Goal: Information Seeking & Learning: Learn about a topic

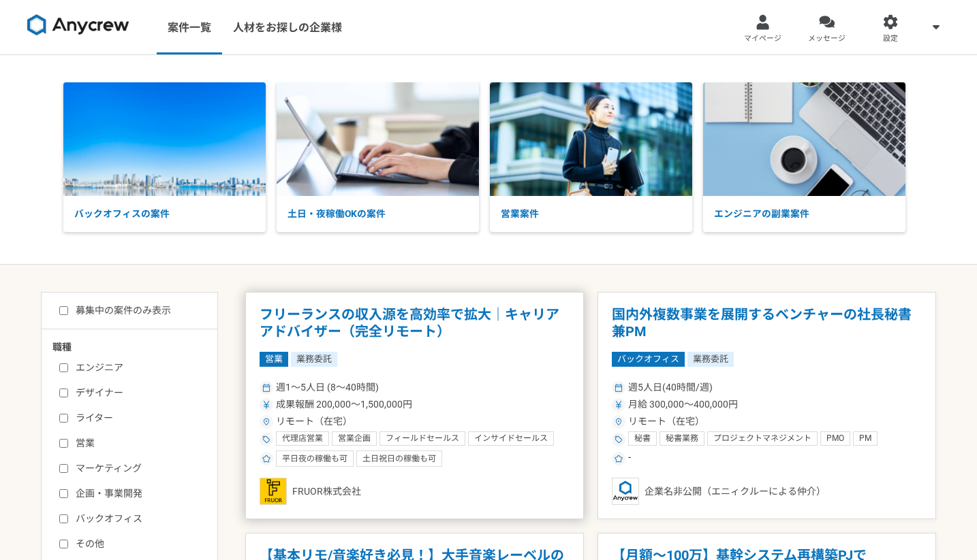
click at [388, 319] on h1 "フリーランスの収入源を高効率で拡大｜キャリアアドバイザー（完全リモート）" at bounding box center [414, 323] width 310 height 35
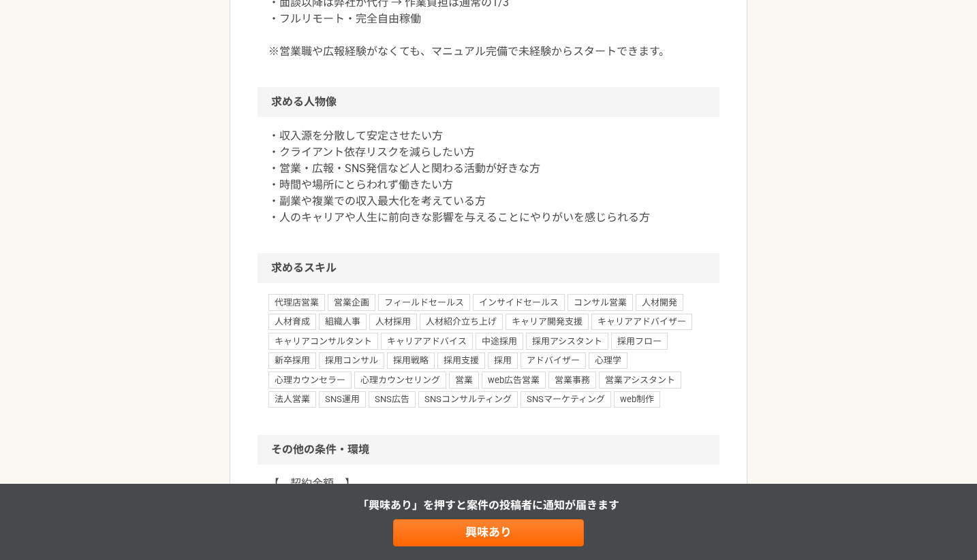
scroll to position [885, 0]
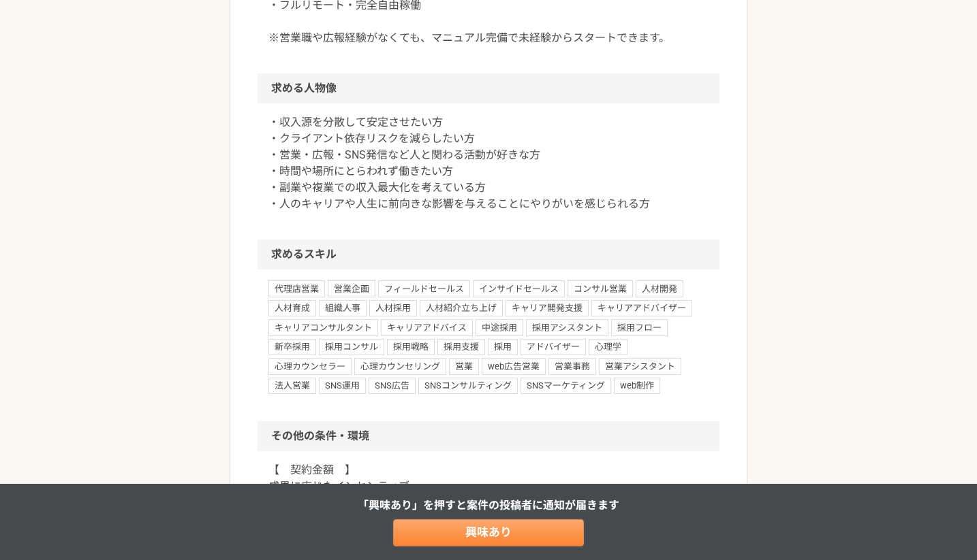
click at [475, 531] on link "興味あり" at bounding box center [488, 533] width 191 height 27
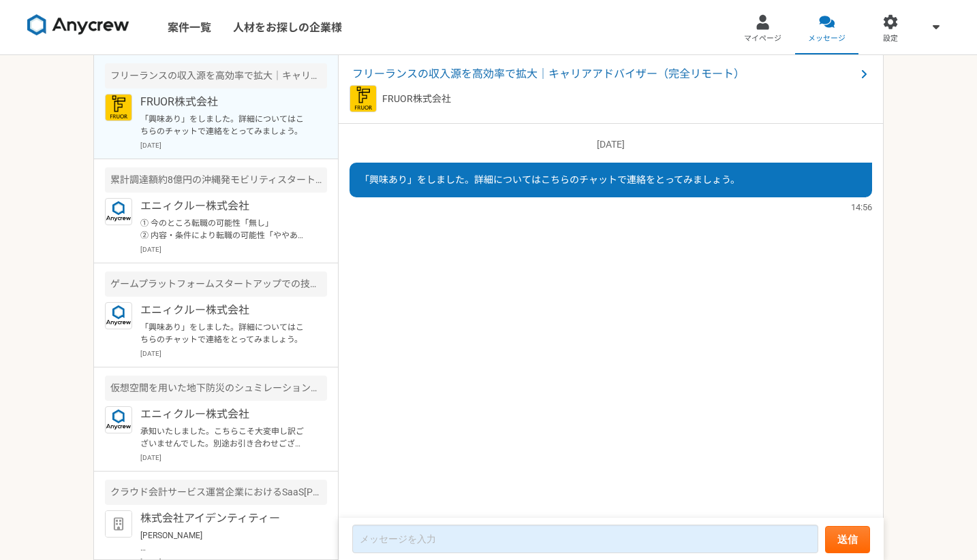
click at [64, 31] on img at bounding box center [78, 25] width 102 height 22
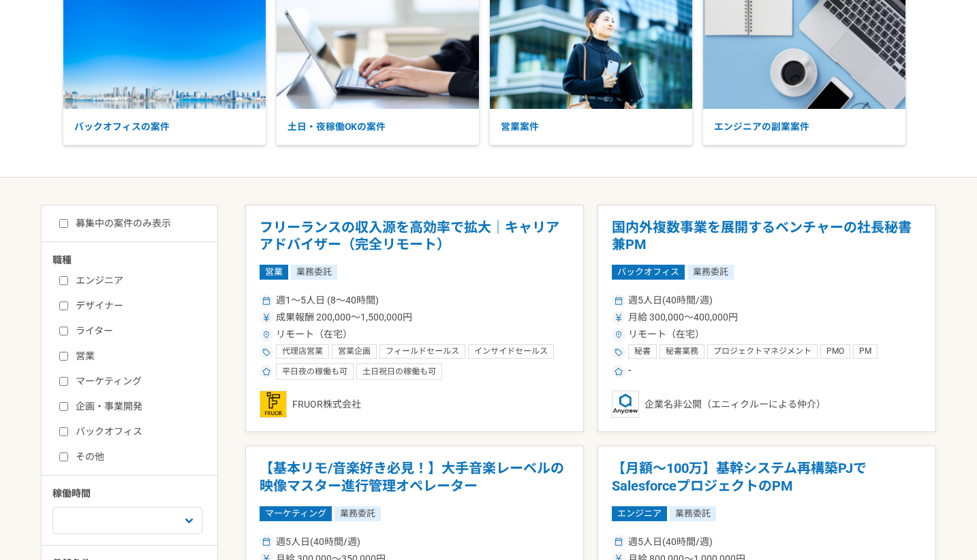
scroll to position [117, 0]
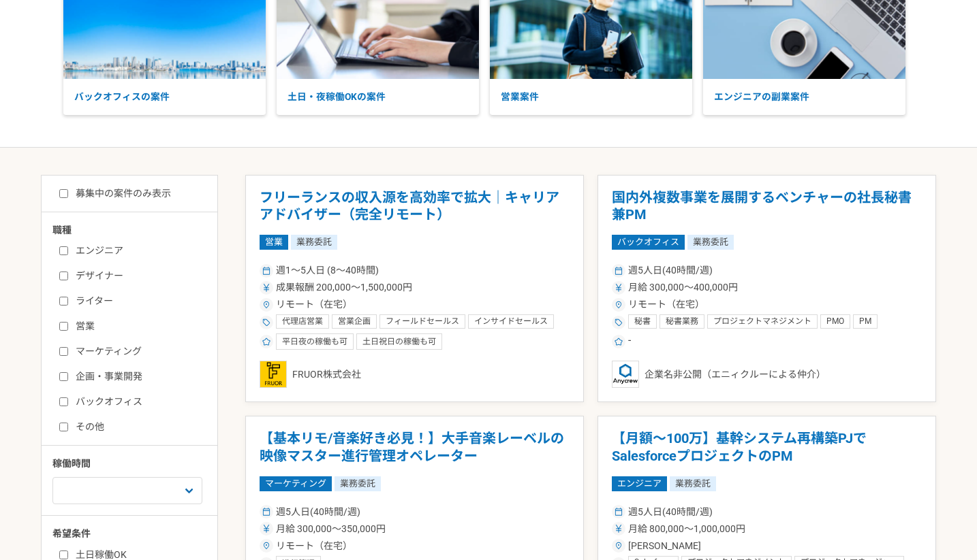
click at [67, 248] on input "エンジニア" at bounding box center [63, 251] width 9 height 9
checkbox input "true"
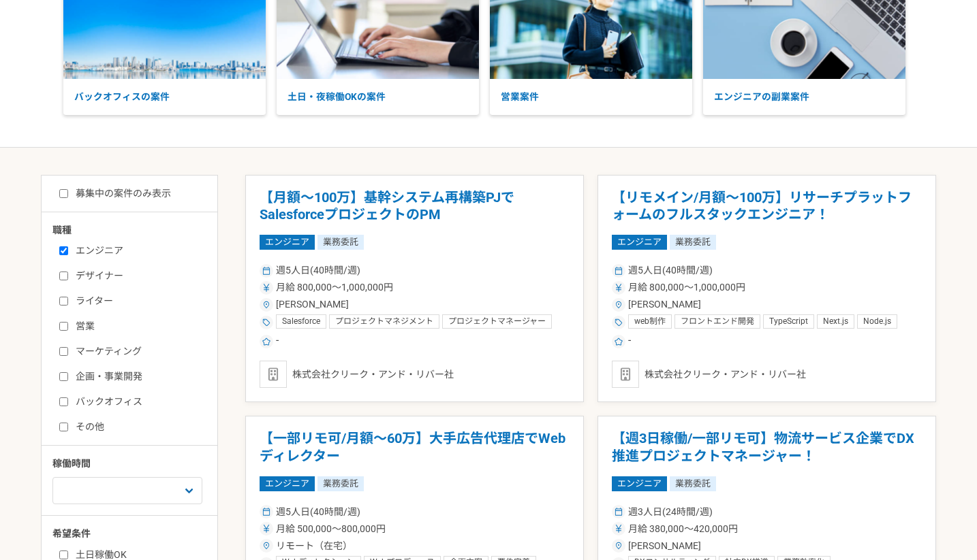
click at [98, 194] on label "募集中の案件のみ表示" at bounding box center [115, 194] width 112 height 14
click at [68, 194] on input "募集中の案件のみ表示" at bounding box center [63, 193] width 9 height 9
checkbox input "true"
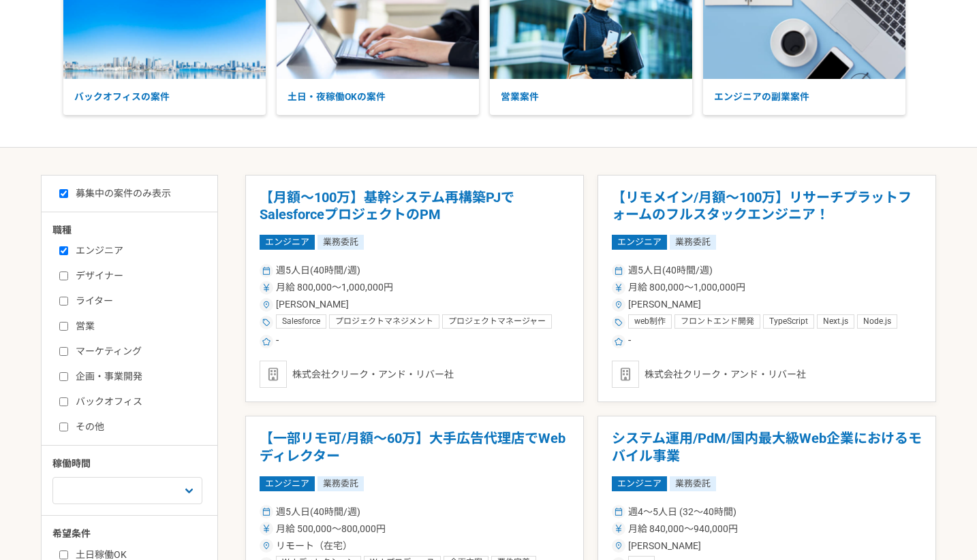
click at [80, 249] on label "エンジニア" at bounding box center [137, 251] width 157 height 14
click at [68, 249] on input "エンジニア" at bounding box center [63, 251] width 9 height 9
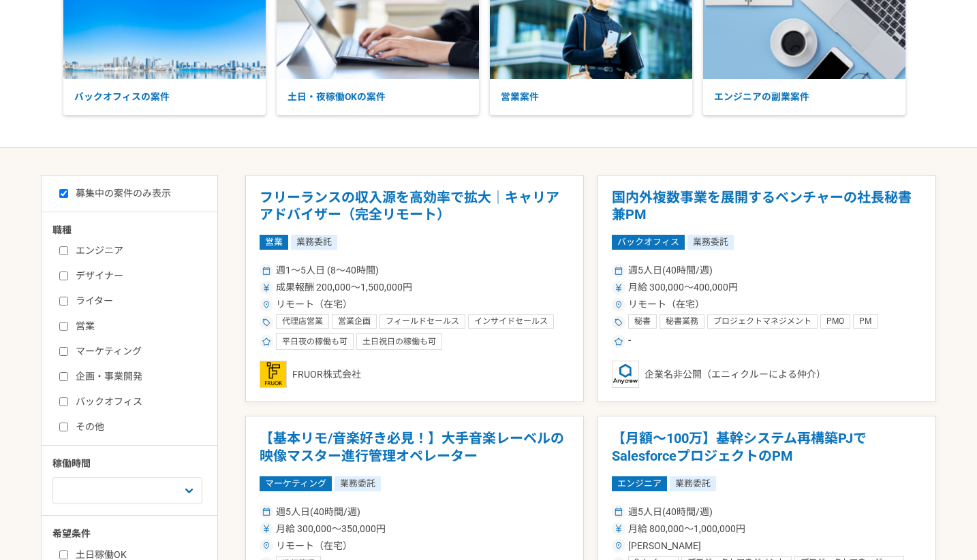
click at [80, 249] on label "エンジニア" at bounding box center [137, 251] width 157 height 14
click at [68, 249] on input "エンジニア" at bounding box center [63, 251] width 9 height 9
checkbox input "true"
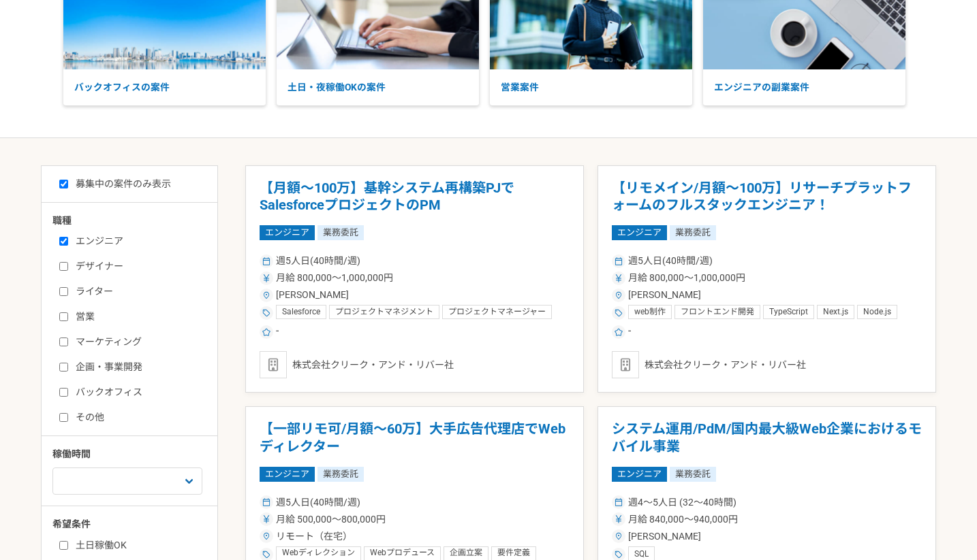
scroll to position [130, 0]
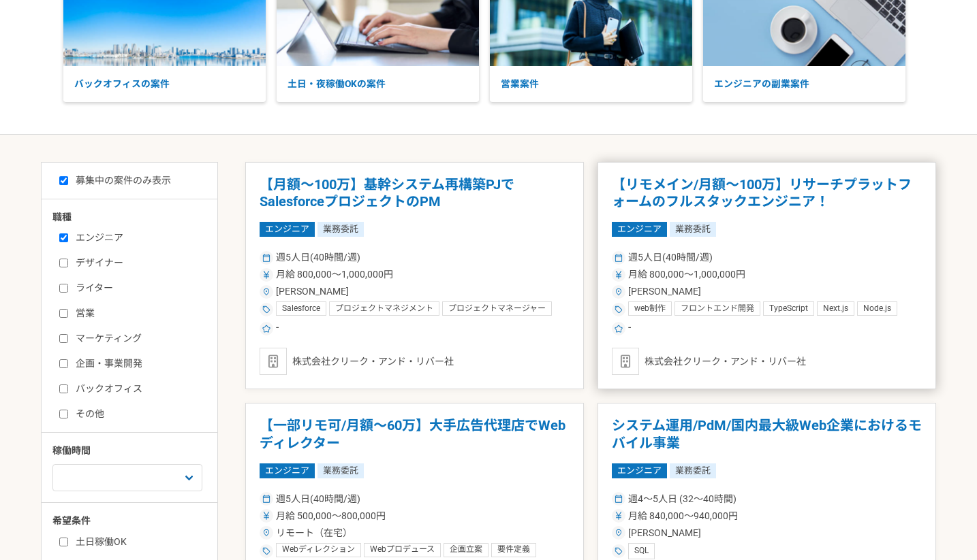
click at [805, 215] on article "【リモメイン/月額～100万】リサーチプラットフォームのフルスタックエンジニア！ エンジニア 業務委託 週5人日(40時間/週) 月給 800,000〜1,0…" at bounding box center [766, 276] width 338 height 228
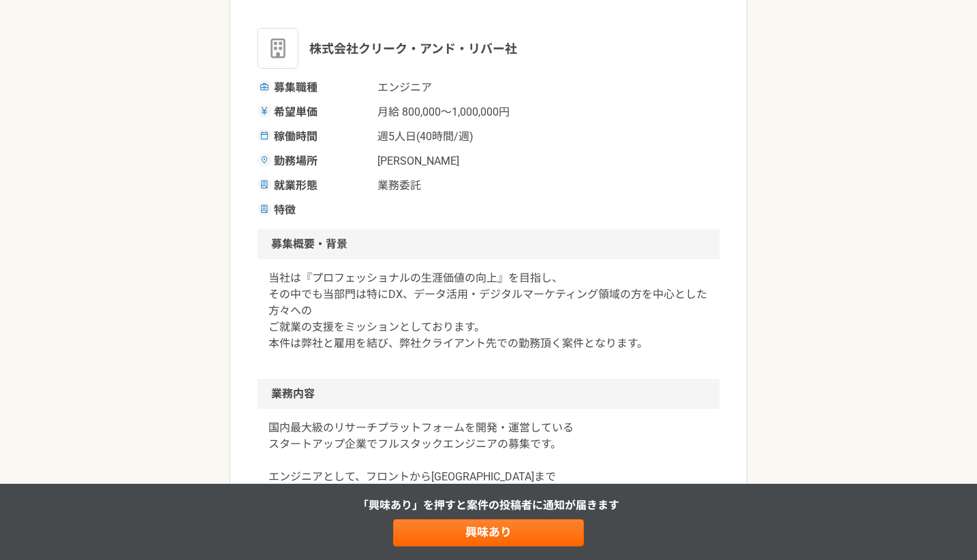
scroll to position [207, 0]
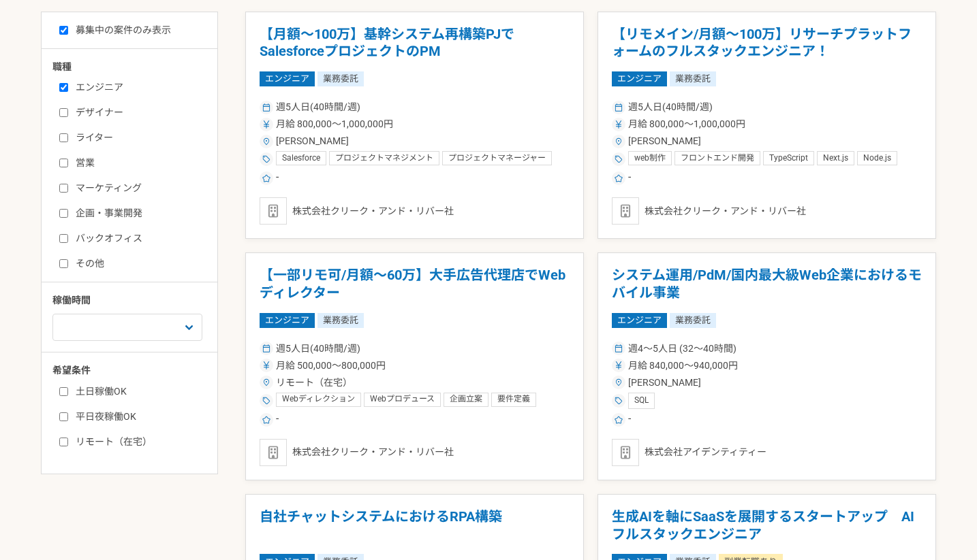
scroll to position [310, 0]
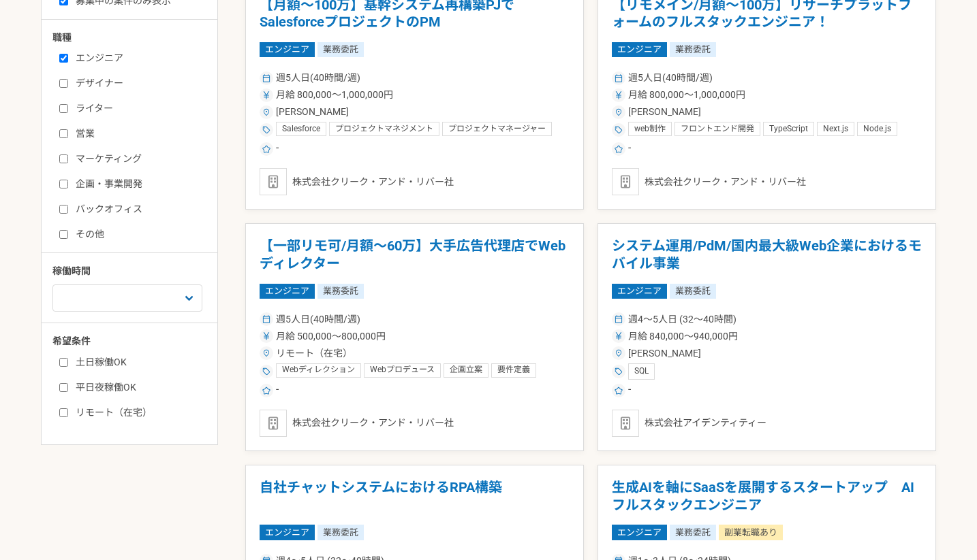
click at [78, 360] on label "土日稼働OK" at bounding box center [137, 362] width 157 height 14
click at [68, 360] on input "土日稼働OK" at bounding box center [63, 362] width 9 height 9
checkbox input "true"
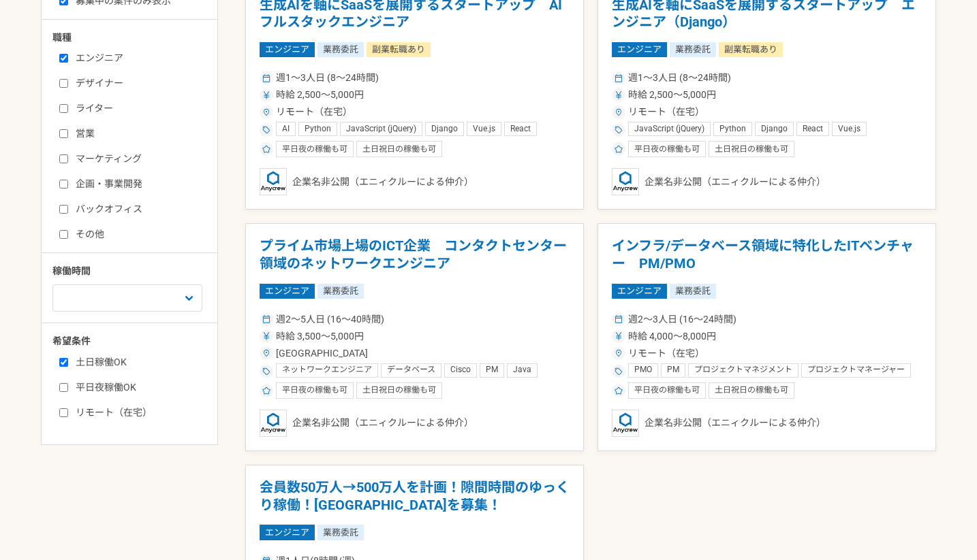
click at [69, 385] on label "平日夜稼働OK" at bounding box center [137, 388] width 157 height 14
click at [68, 385] on input "平日夜稼働OK" at bounding box center [63, 387] width 9 height 9
checkbox input "true"
click at [123, 306] on select "週1人日（8時間）以下 週2人日（16時間）以下 週3人日（24時間）以下 週4人日（32時間）以下 週5人日（40時間）以下" at bounding box center [127, 298] width 150 height 27
select select "3"
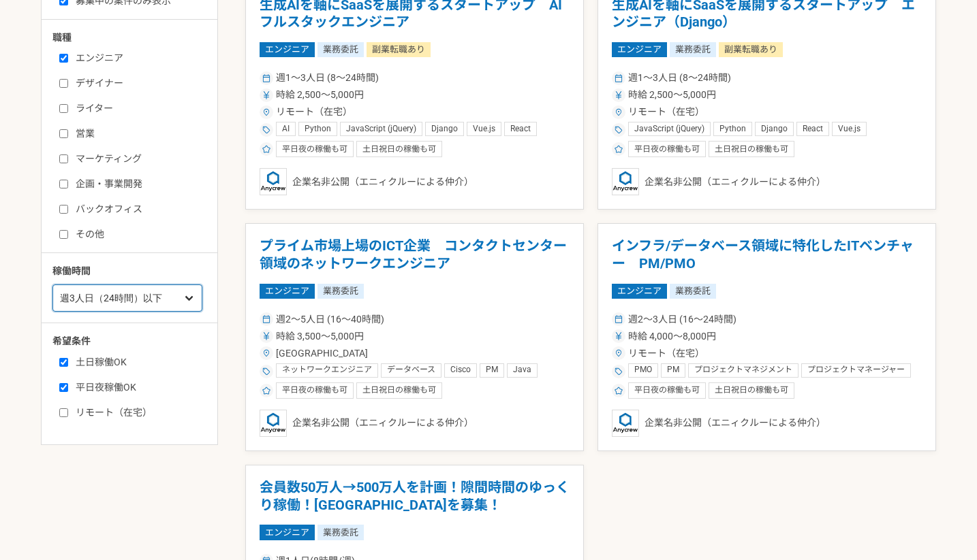
click at [52, 285] on select "週1人日（8時間）以下 週2人日（16時間）以下 週3人日（24時間）以下 週4人日（32時間）以下 週5人日（40時間）以下" at bounding box center [127, 298] width 150 height 27
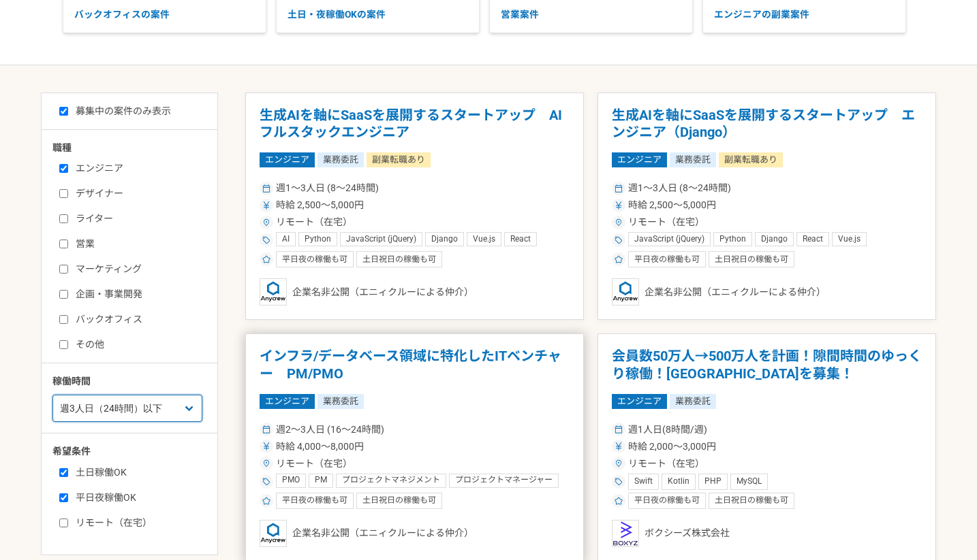
scroll to position [200, 0]
